Goal: Check status: Check status

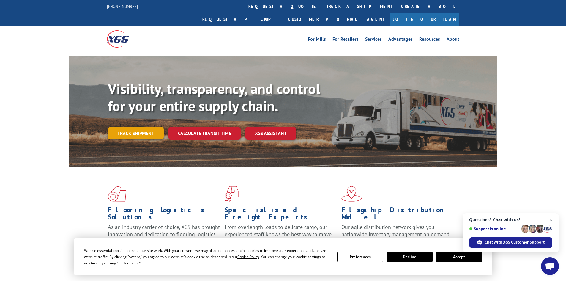
click at [140, 127] on link "Track shipment" at bounding box center [136, 133] width 56 height 12
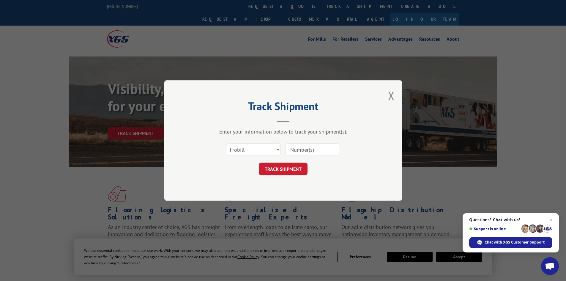
click at [307, 149] on input at bounding box center [312, 149] width 55 height 12
paste input "17687960"
type input "17687960"
click button "TRACK SHIPMENT" at bounding box center [283, 169] width 49 height 12
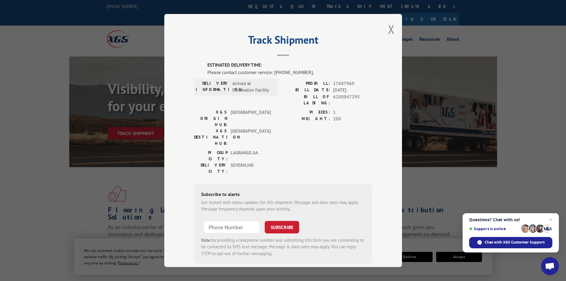
click at [67, 191] on div "Track Shipment ESTIMATED DELIVERY TIME: Please contact customer service: [PHONE…" at bounding box center [283, 140] width 566 height 281
click at [390, 31] on button "Close modal" at bounding box center [391, 29] width 7 height 16
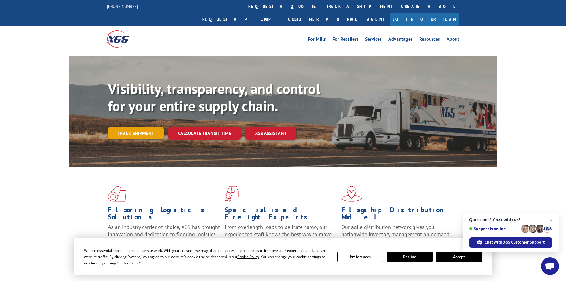
click at [150, 127] on link "Track shipment" at bounding box center [136, 133] width 56 height 12
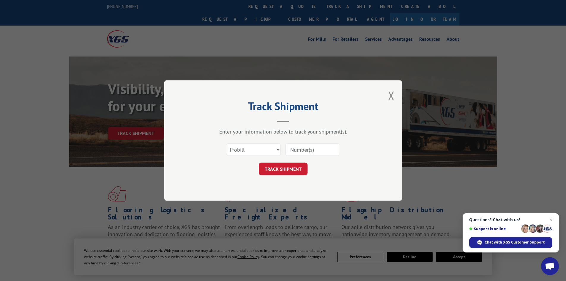
click at [308, 149] on input at bounding box center [312, 149] width 55 height 12
paste input "17687960"
type input "17687960"
click at [287, 172] on button "TRACK SHIPMENT" at bounding box center [283, 169] width 49 height 12
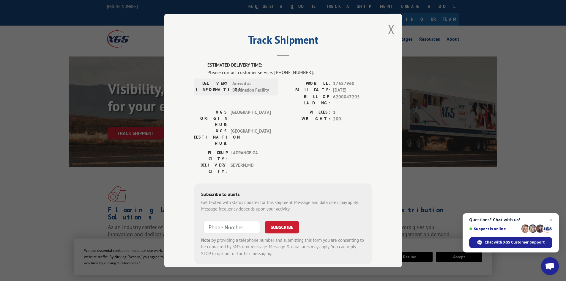
click at [368, 150] on div "PICKUP CITY: [GEOGRAPHIC_DATA] , [GEOGRAPHIC_DATA]: [GEOGRAPHIC_DATA] , [GEOGRA…" at bounding box center [283, 164] width 178 height 28
click at [389, 28] on button "Close modal" at bounding box center [391, 29] width 7 height 16
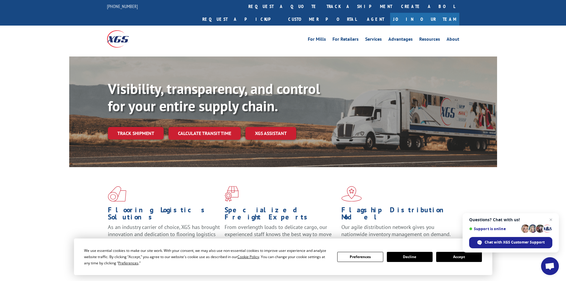
click at [134, 127] on link "Track shipment" at bounding box center [136, 133] width 56 height 12
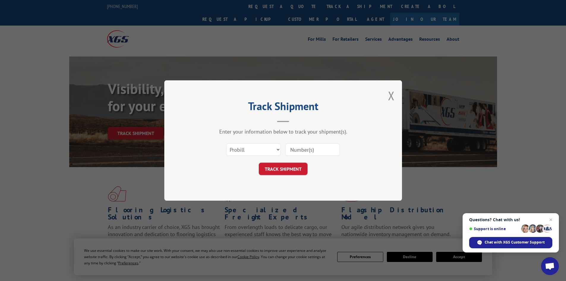
click at [303, 151] on input at bounding box center [312, 149] width 55 height 12
paste input "17687960"
type input "17687960"
click button "TRACK SHIPMENT" at bounding box center [283, 169] width 49 height 12
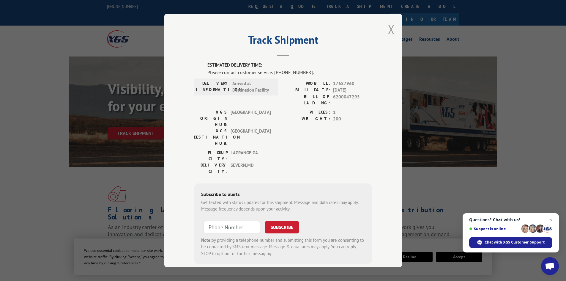
click at [392, 29] on button "Close modal" at bounding box center [391, 29] width 7 height 16
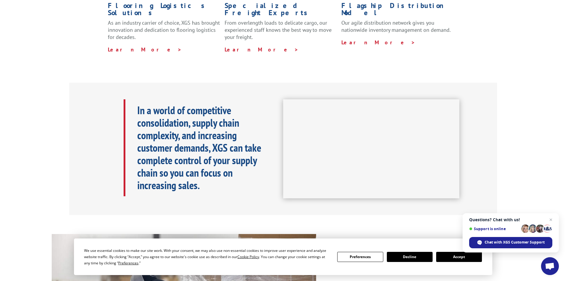
scroll to position [30, 0]
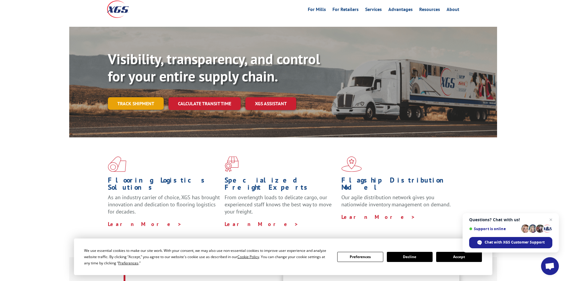
click at [137, 97] on link "Track shipment" at bounding box center [136, 103] width 56 height 12
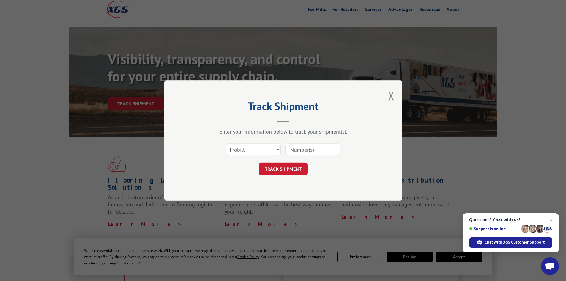
click at [299, 152] on input at bounding box center [312, 149] width 55 height 12
paste input "17687960"
type input "17687960"
click button "TRACK SHIPMENT" at bounding box center [283, 169] width 49 height 12
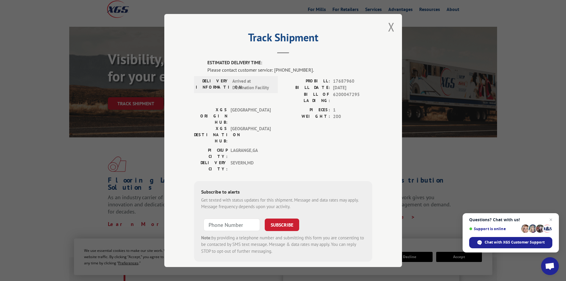
scroll to position [3, 0]
